Goal: Task Accomplishment & Management: Use online tool/utility

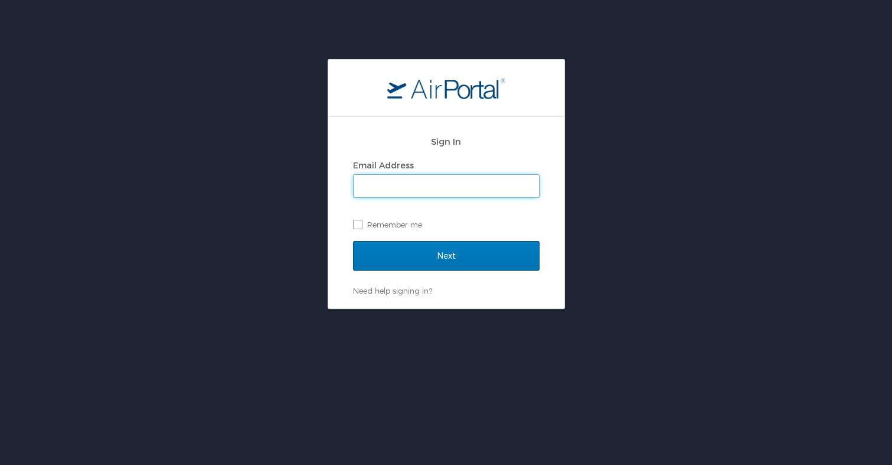
click at [489, 189] on input "Email Address" at bounding box center [446, 186] width 185 height 22
type input "[EMAIL_ADDRESS][DOMAIN_NAME]"
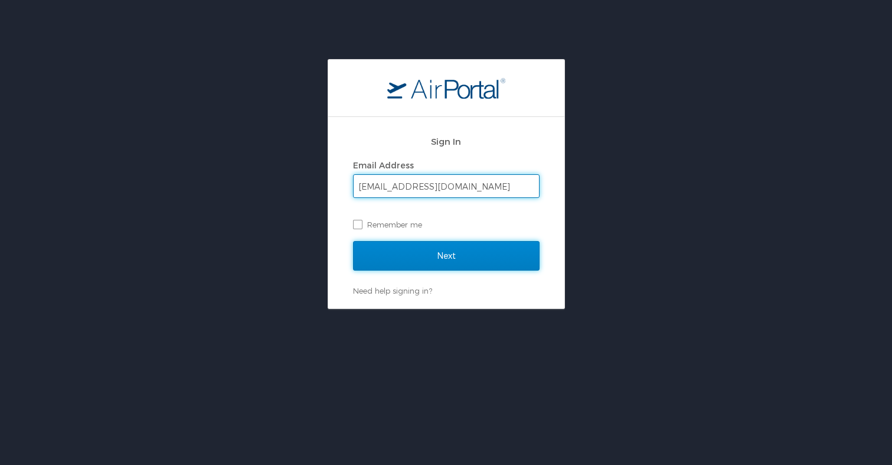
click at [462, 256] on input "Next" at bounding box center [446, 256] width 187 height 30
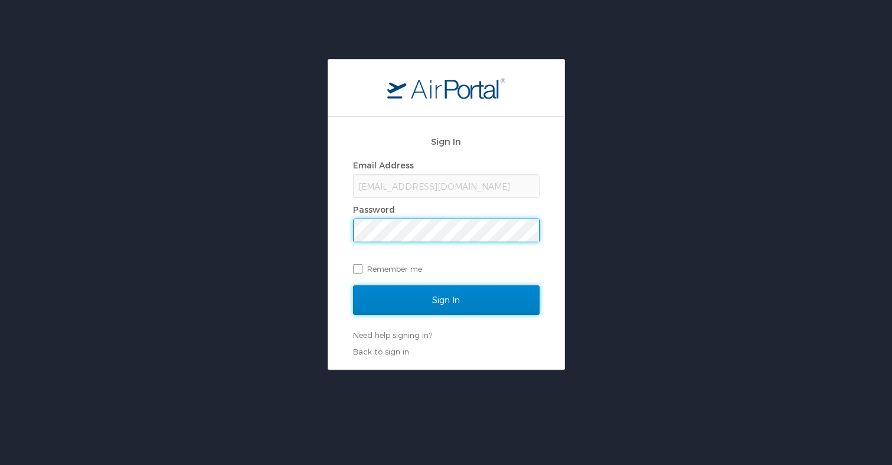
click at [446, 302] on input "Sign In" at bounding box center [446, 300] width 187 height 30
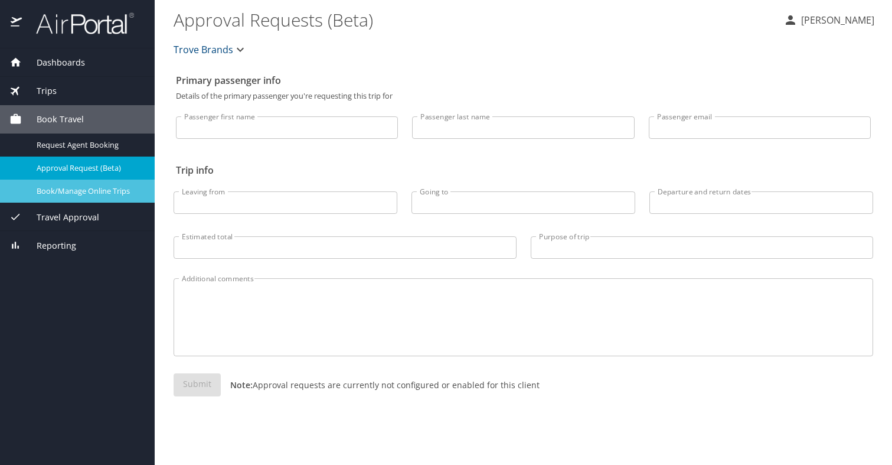
click at [76, 192] on span "Book/Manage Online Trips" at bounding box center [89, 190] width 104 height 11
